Goal: Task Accomplishment & Management: Manage account settings

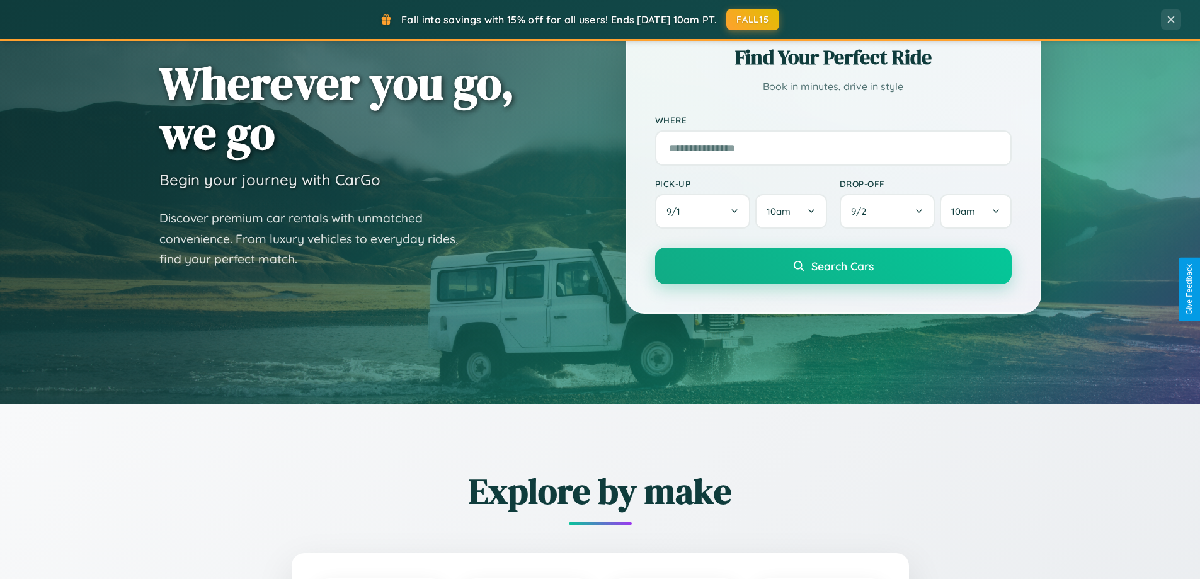
scroll to position [2424, 0]
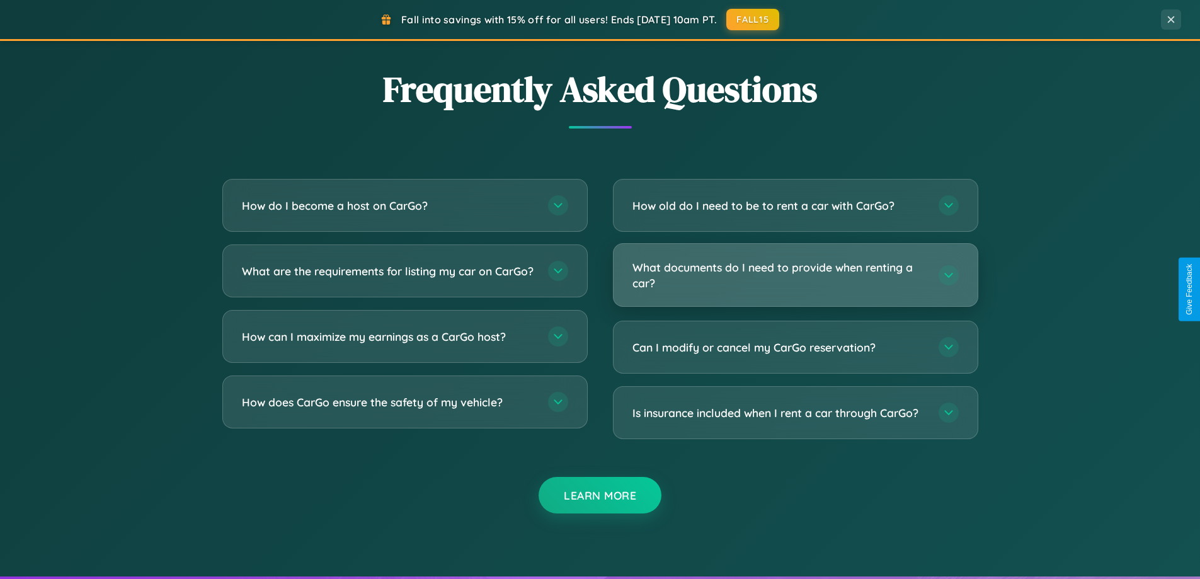
click at [795, 275] on h3 "What documents do I need to provide when renting a car?" at bounding box center [779, 275] width 294 height 31
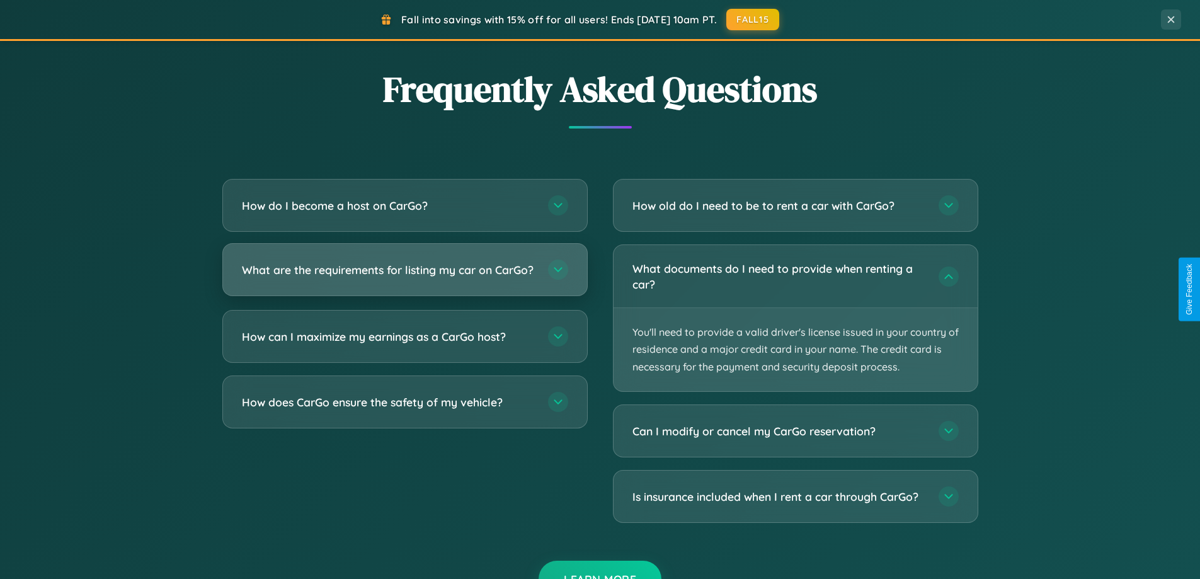
click at [404, 276] on h3 "What are the requirements for listing my car on CarGo?" at bounding box center [389, 270] width 294 height 16
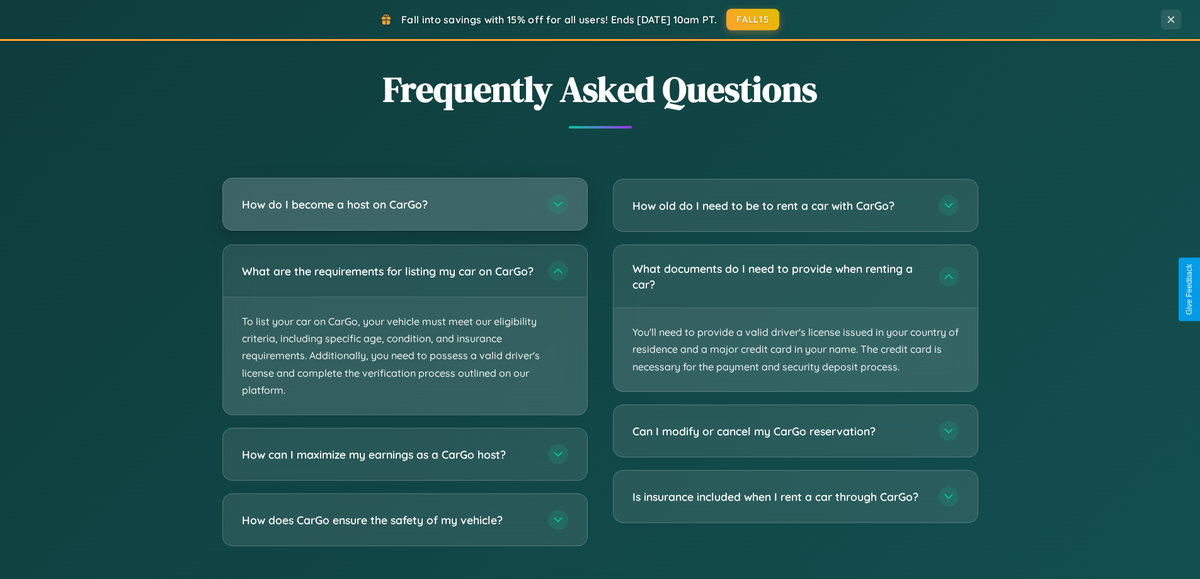
click at [404, 204] on h3 "How do I become a host on CarGo?" at bounding box center [389, 205] width 294 height 16
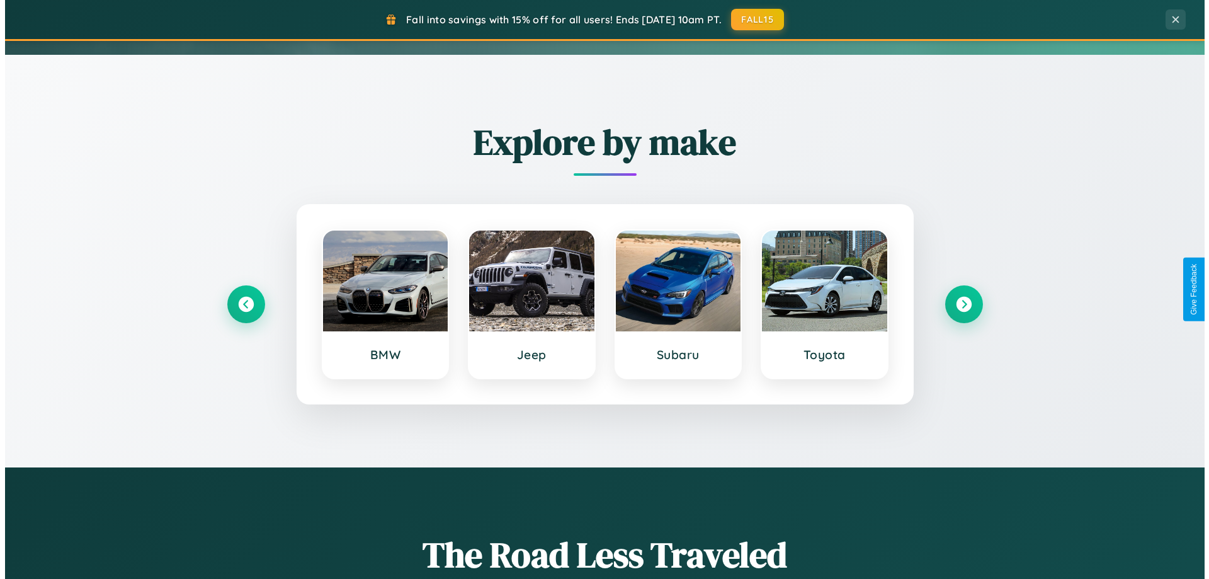
scroll to position [0, 0]
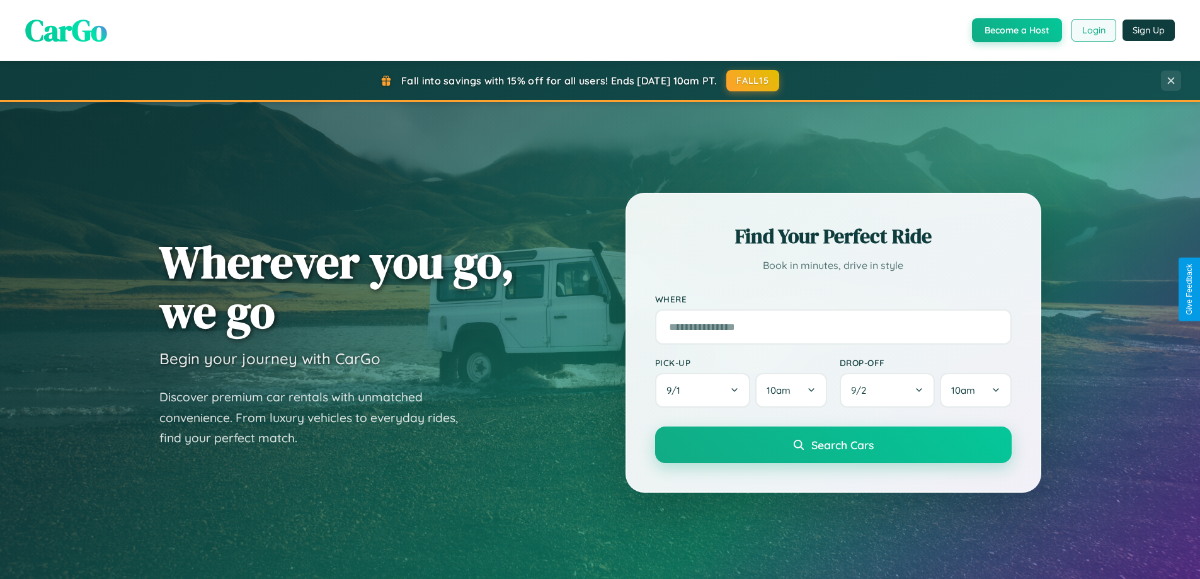
click at [1093, 30] on button "Login" at bounding box center [1094, 30] width 45 height 23
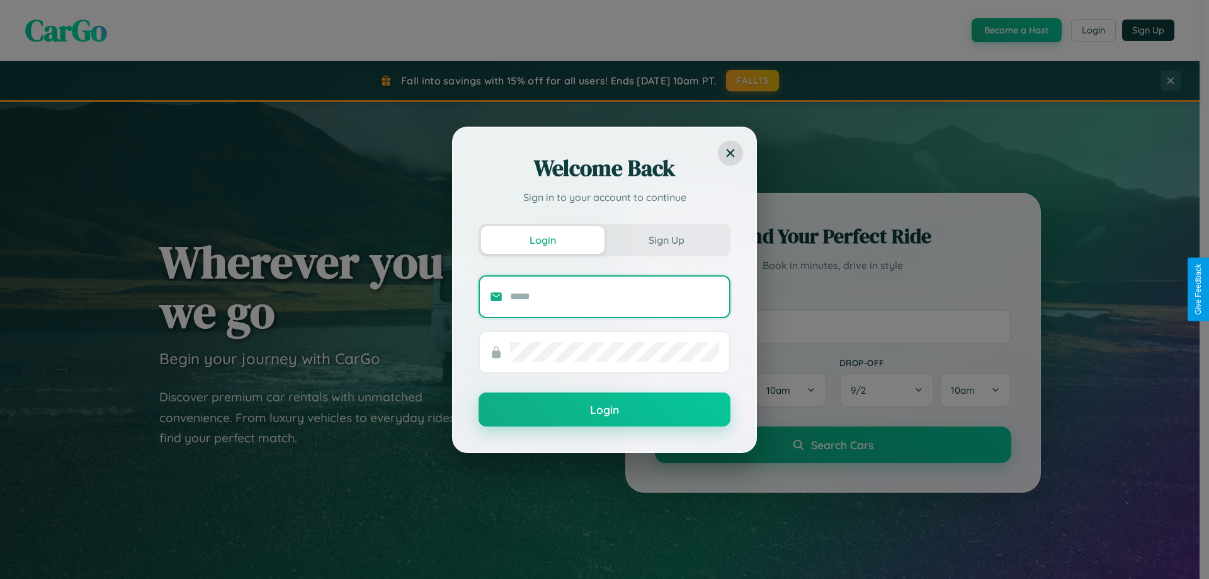
click at [615, 296] on input "text" at bounding box center [614, 297] width 209 height 20
type input "**********"
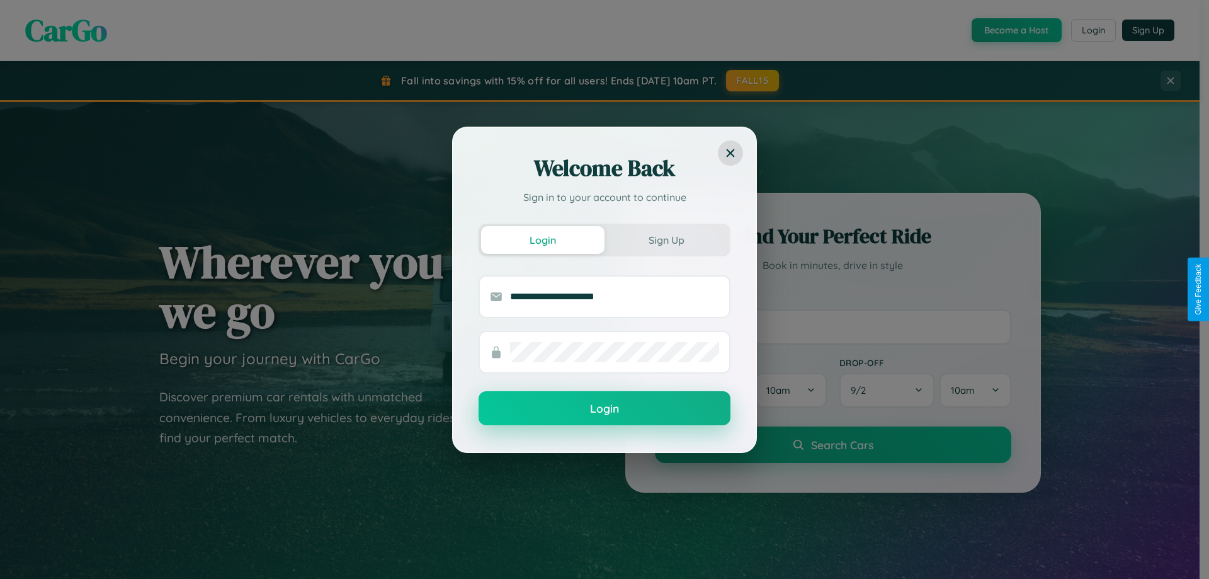
click at [605, 409] on button "Login" at bounding box center [605, 408] width 252 height 34
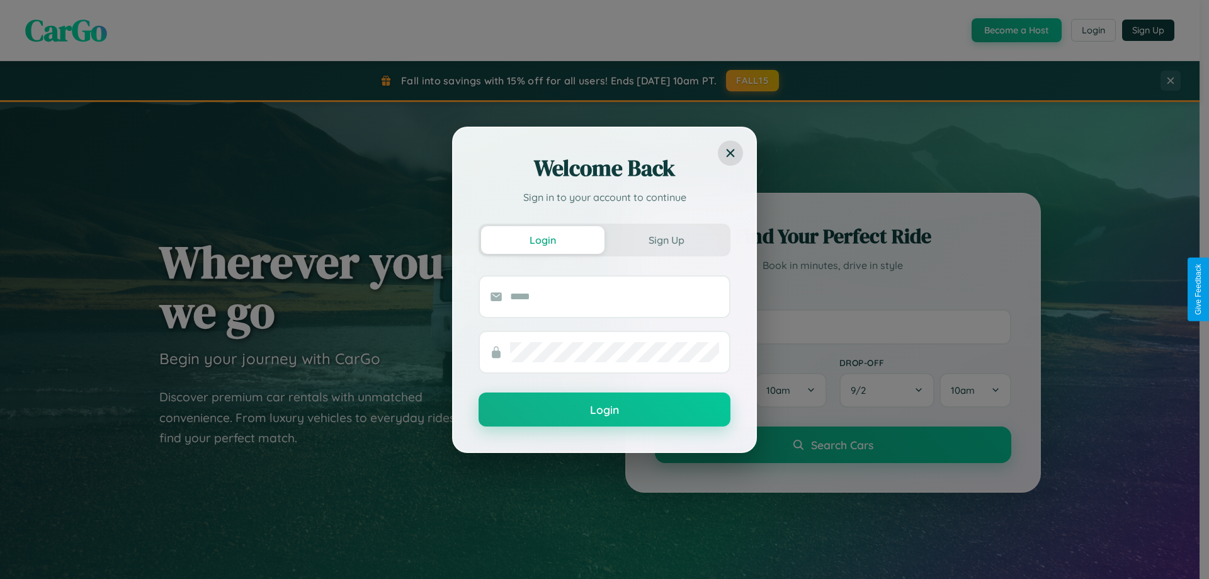
scroll to position [37, 0]
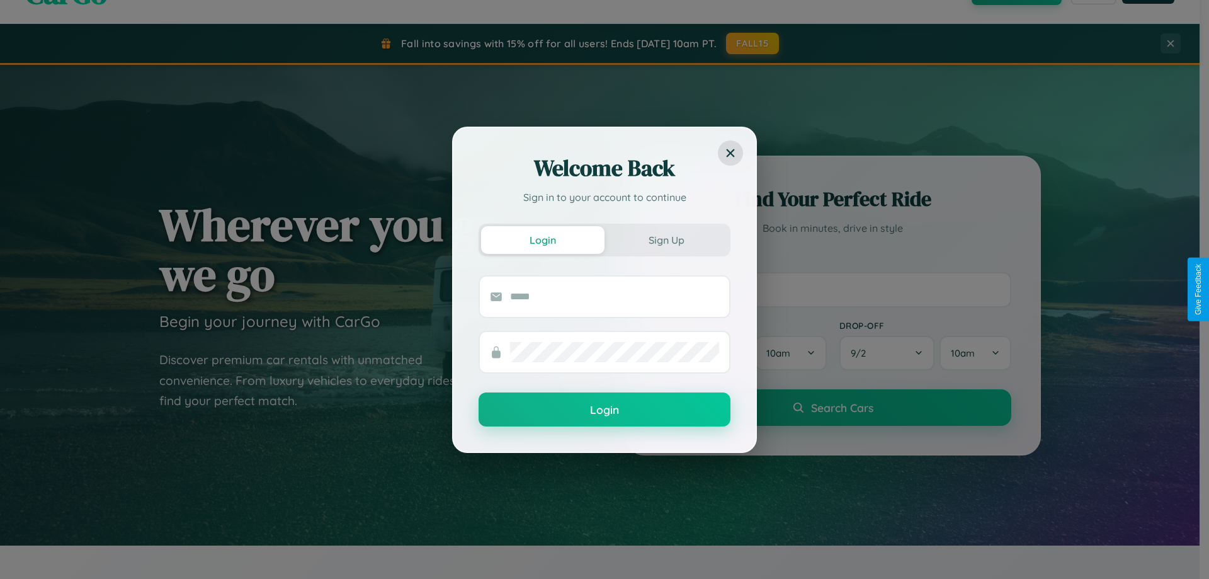
click at [833, 289] on div "Welcome Back Sign in to your account to continue Login Sign Up Login" at bounding box center [604, 289] width 1209 height 579
